Goal: Task Accomplishment & Management: Use online tool/utility

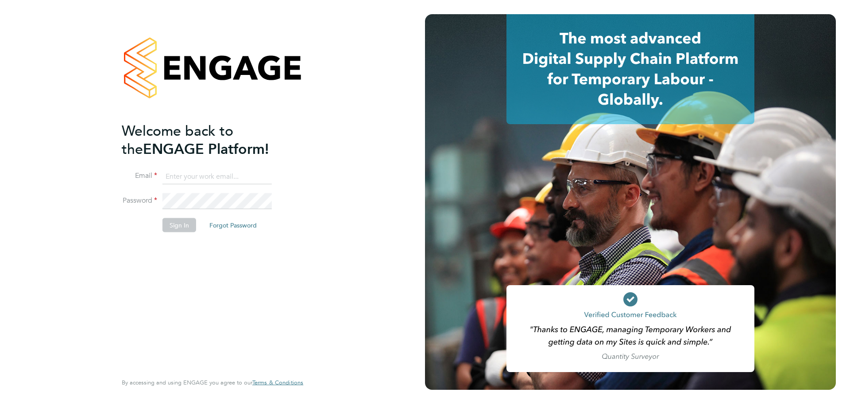
type input "Lee.saunders@wates.co.uk"
click at [177, 229] on button "Sign In" at bounding box center [180, 225] width 34 height 14
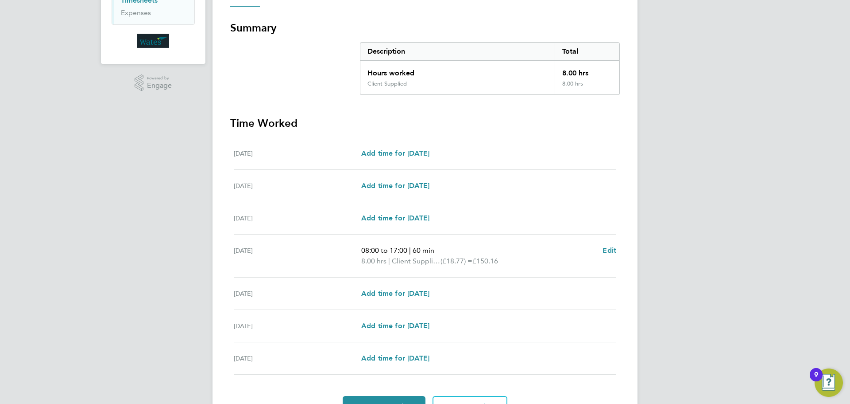
scroll to position [177, 0]
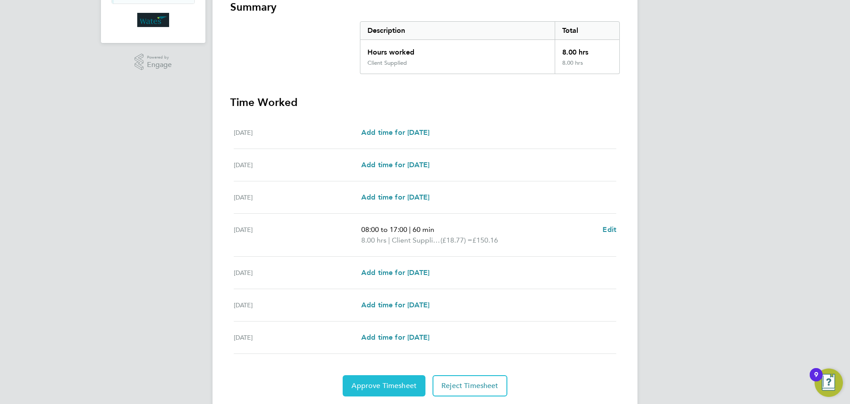
click at [405, 381] on span "Approve Timesheet" at bounding box center [384, 385] width 65 height 9
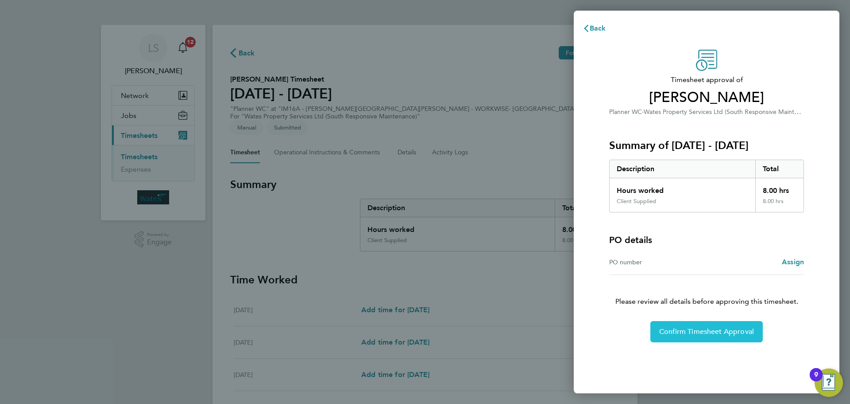
click at [710, 330] on span "Confirm Timesheet Approval" at bounding box center [707, 331] width 95 height 9
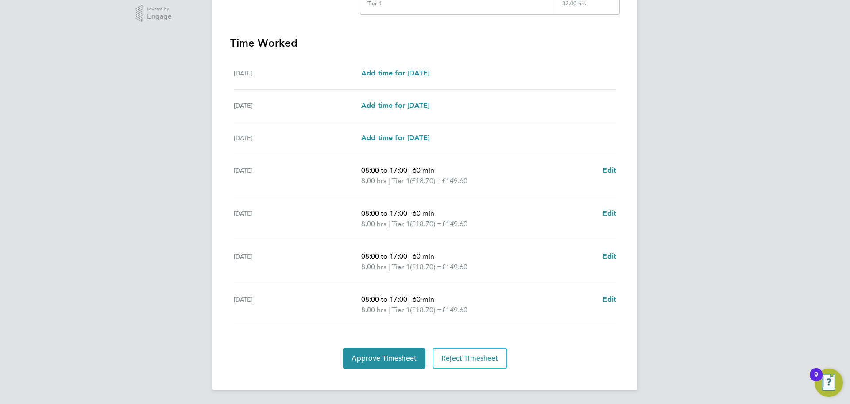
scroll to position [226, 0]
click at [393, 365] on button "Approve Timesheet" at bounding box center [384, 357] width 83 height 21
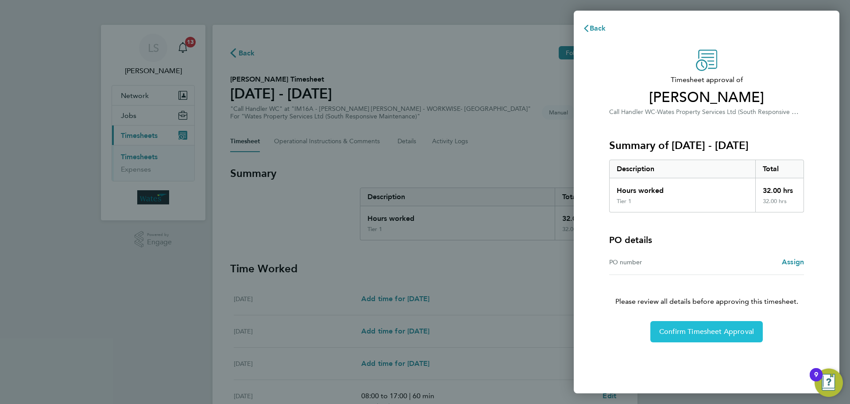
click at [699, 335] on span "Confirm Timesheet Approval" at bounding box center [707, 331] width 95 height 9
